Goal: Navigation & Orientation: Find specific page/section

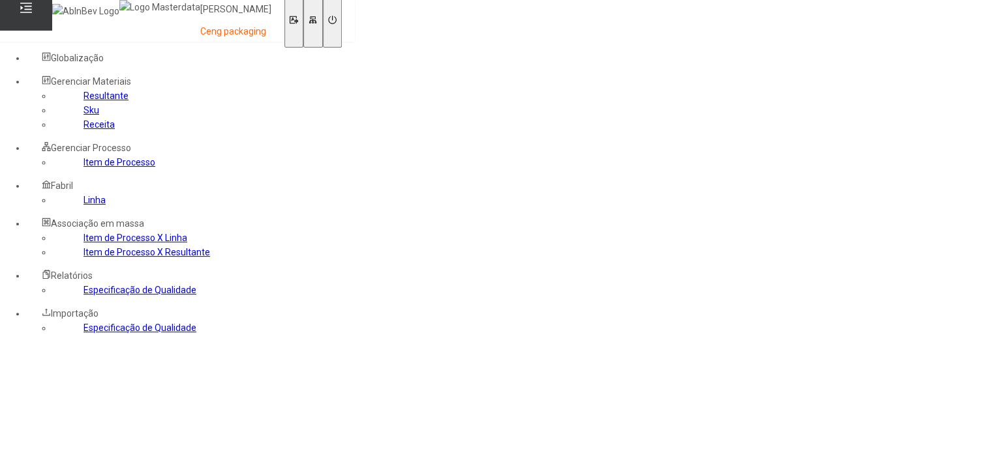
click at [317, 23] on icon at bounding box center [312, 20] width 8 height 8
click at [316, 18] on icon at bounding box center [312, 19] width 7 height 7
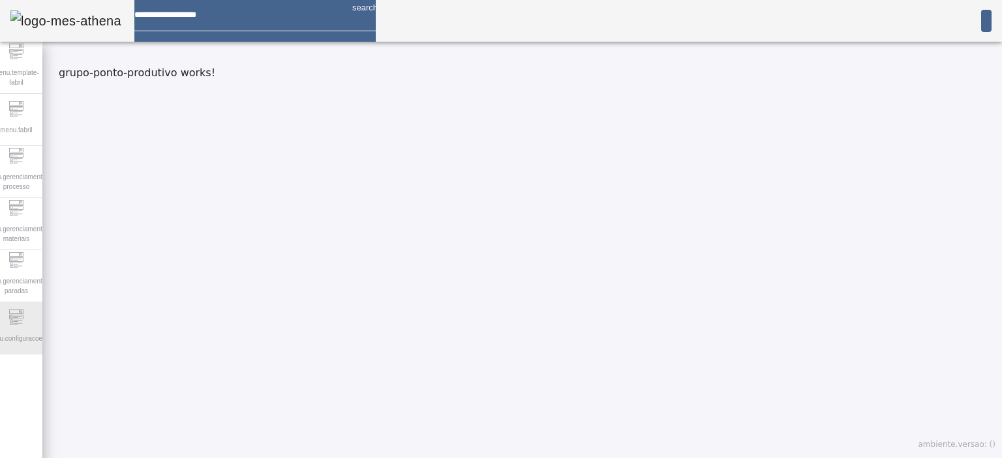
click at [13, 322] on icon at bounding box center [11, 321] width 3 height 3
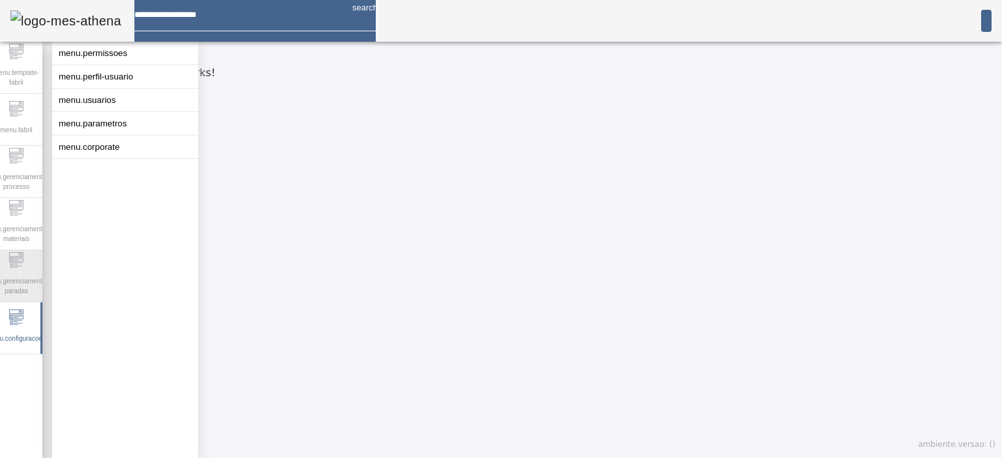
click at [3, 273] on span "menu.gerenciamento-paradas" at bounding box center [15, 286] width 71 height 27
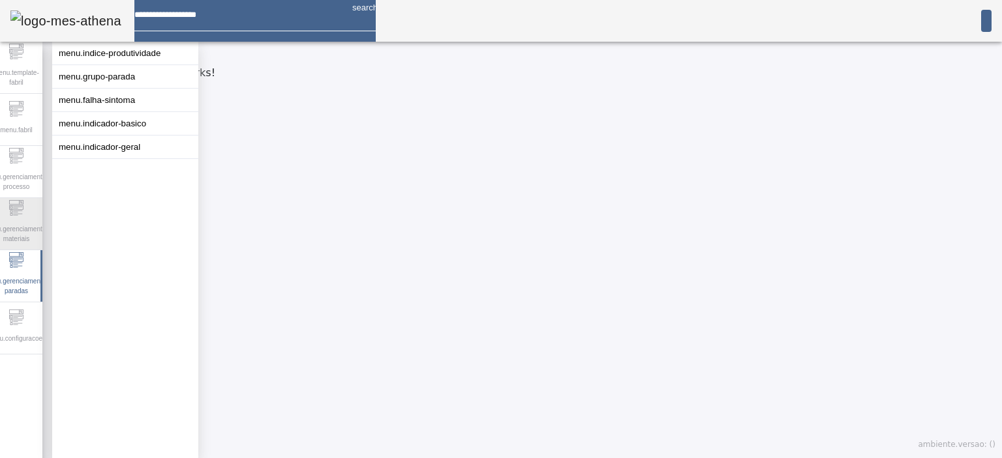
click at [24, 215] on icon at bounding box center [16, 208] width 16 height 16
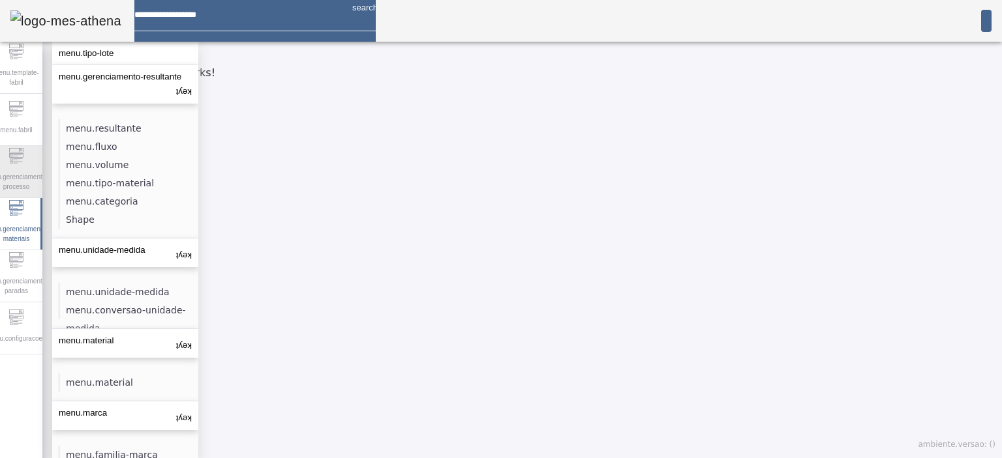
click at [25, 175] on span "menu.gerenciamento-processo" at bounding box center [15, 181] width 71 height 27
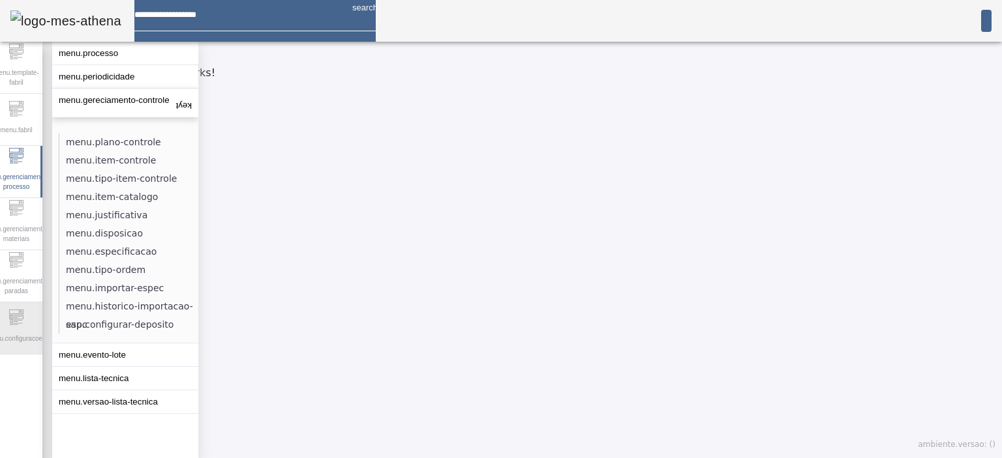
click at [21, 307] on div "menu.configuracoes" at bounding box center [16, 329] width 52 height 52
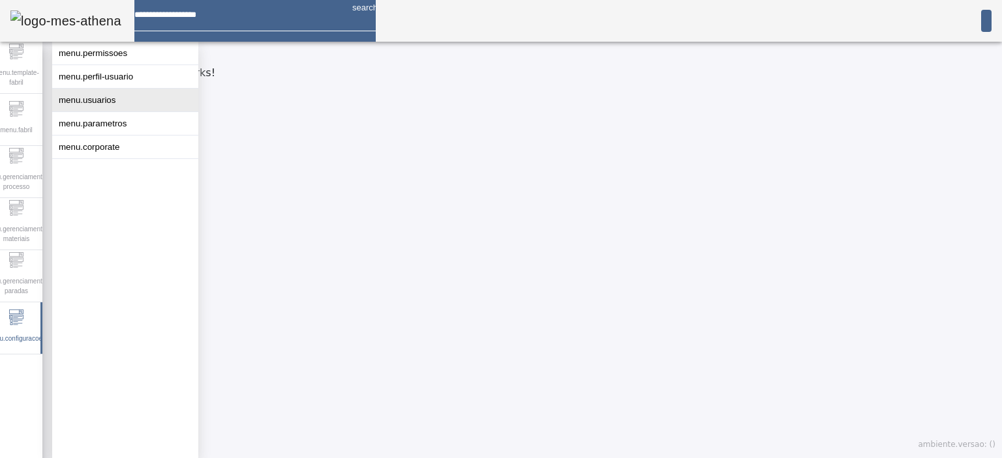
click at [83, 112] on button "menu.usuarios" at bounding box center [125, 100] width 146 height 23
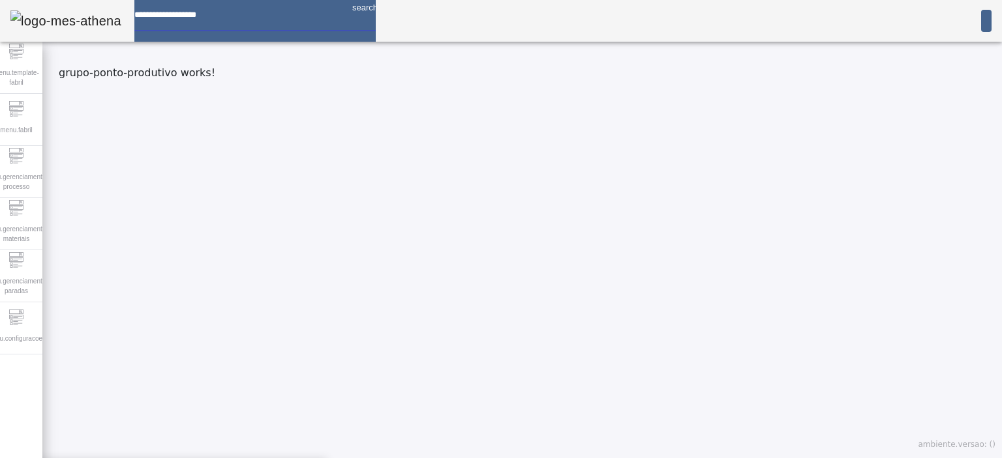
drag, startPoint x: 259, startPoint y: 24, endPoint x: 28, endPoint y: 19, distance: 230.9
click at [28, 19] on mat-toolbar "search" at bounding box center [501, 21] width 1002 height 42
drag, startPoint x: 282, startPoint y: 10, endPoint x: 275, endPoint y: 17, distance: 10.1
click at [282, 11] on input at bounding box center [237, 10] width 207 height 20
click at [376, 10] on mat-icon "search" at bounding box center [359, 15] width 31 height 31
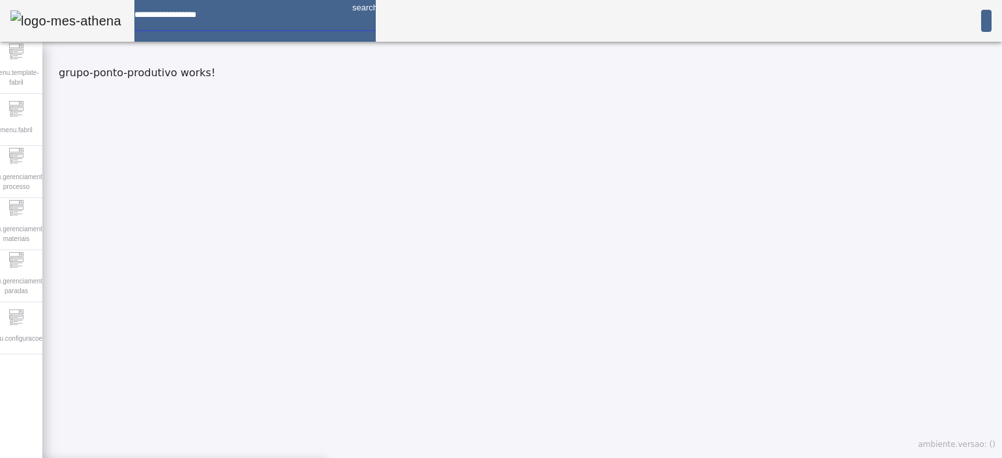
click at [83, 29] on img at bounding box center [65, 20] width 111 height 21
